Goal: Task Accomplishment & Management: Manage account settings

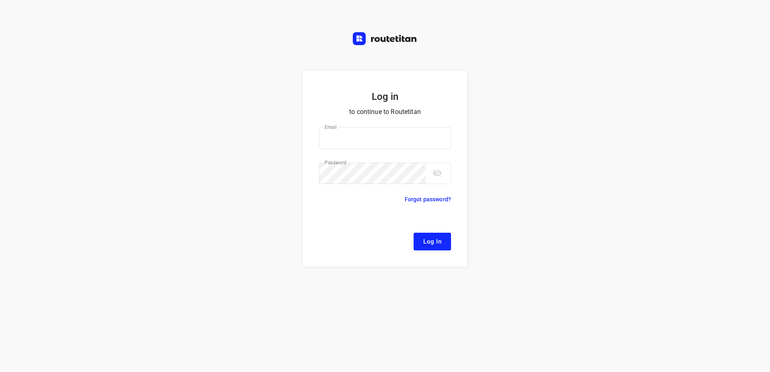
type input "remco@fruitopjewerk.nl"
click at [429, 243] on span "Log In" at bounding box center [432, 241] width 18 height 10
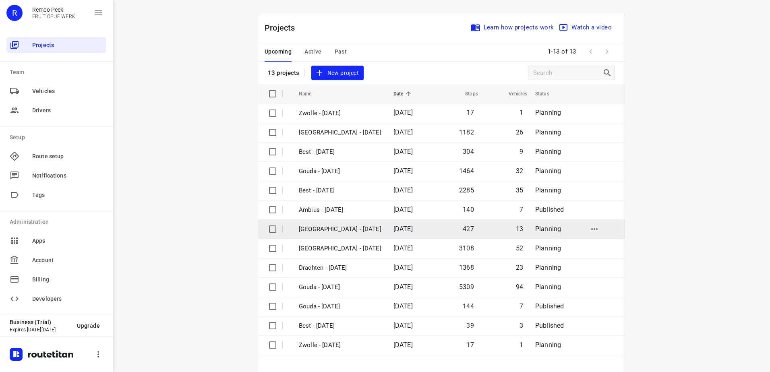
click at [339, 229] on p "[GEOGRAPHIC_DATA] - [DATE]" at bounding box center [340, 229] width 83 height 9
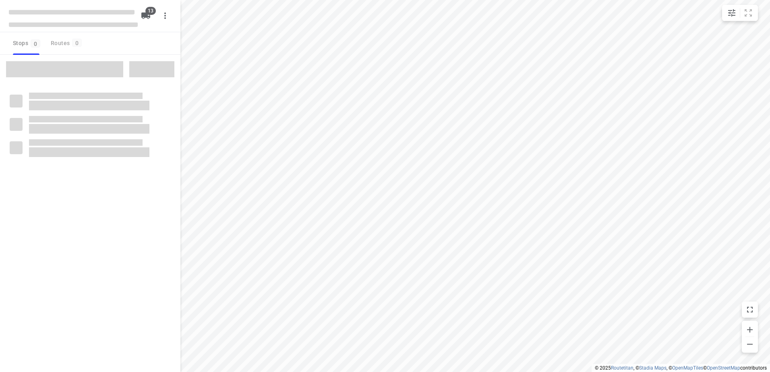
checkbox input "true"
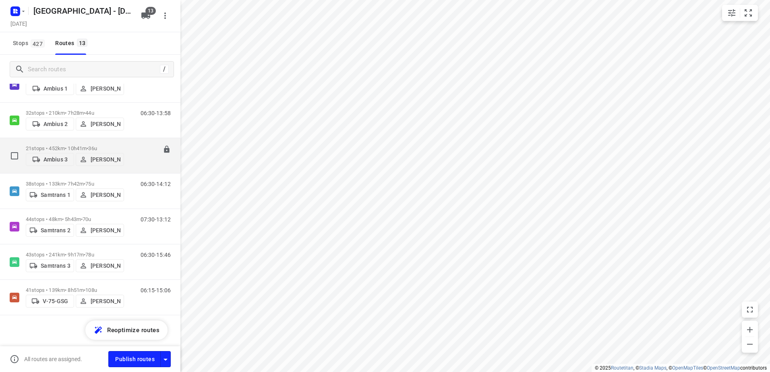
scroll to position [248, 0]
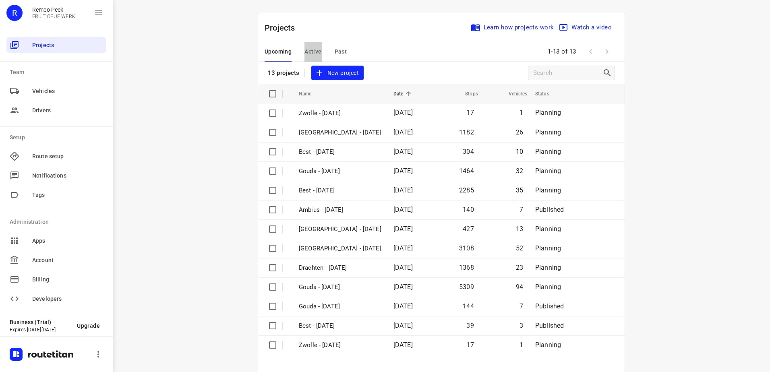
click at [304, 55] on span "Active" at bounding box center [312, 52] width 17 height 10
